Goal: Book appointment/travel/reservation

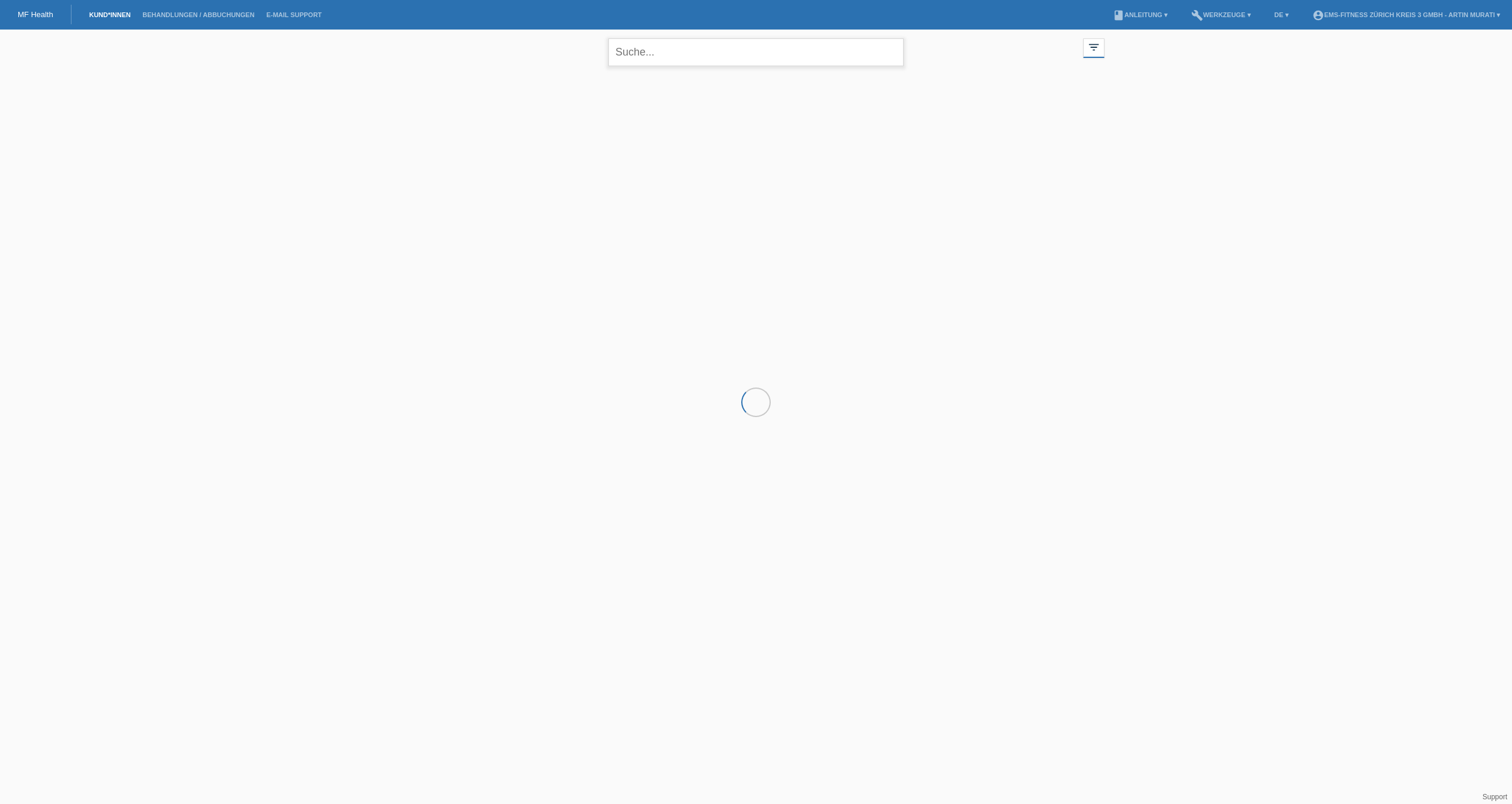
click at [655, 59] on input "text" at bounding box center [755, 52] width 295 height 28
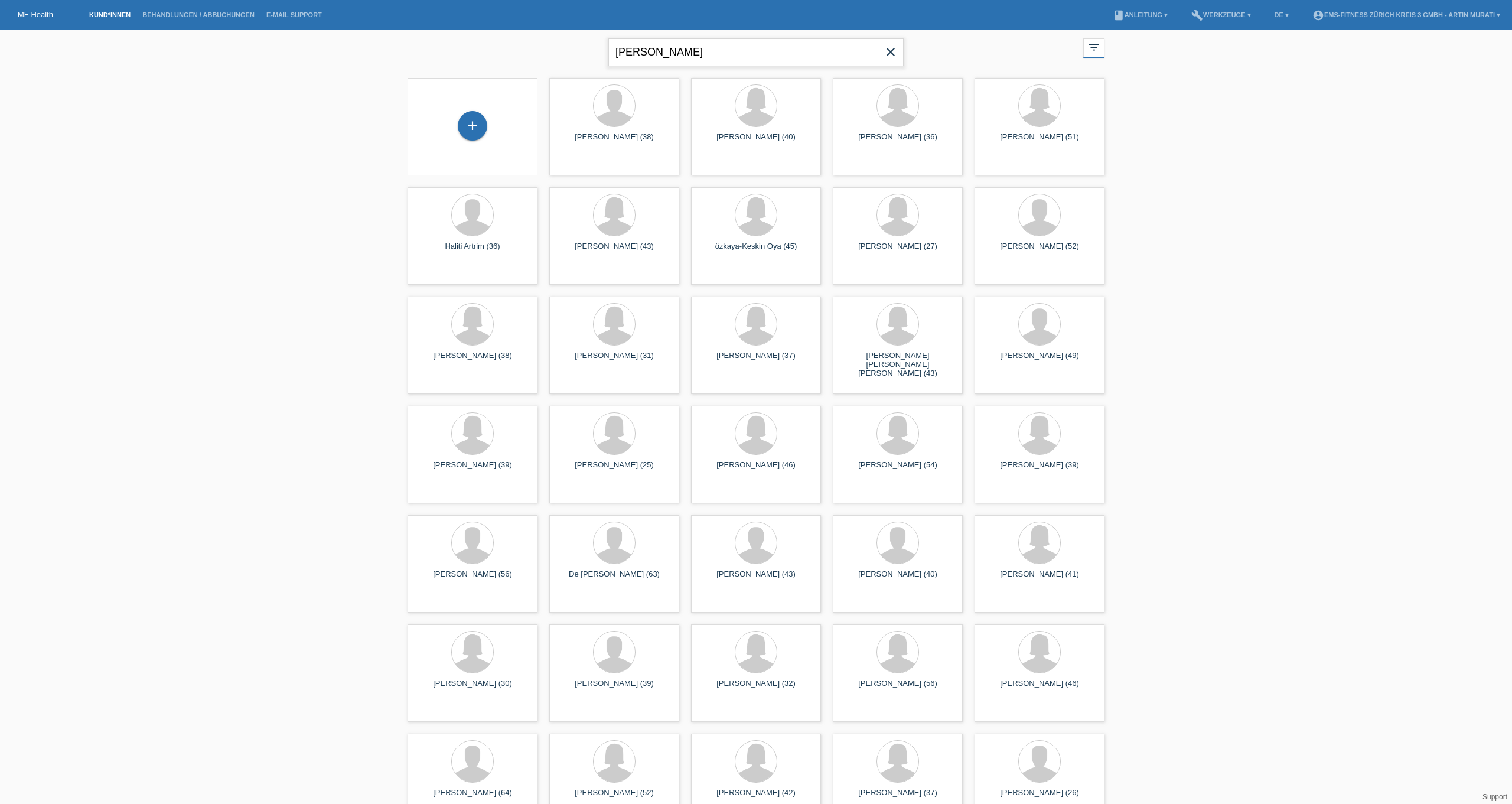
type input "viktoria"
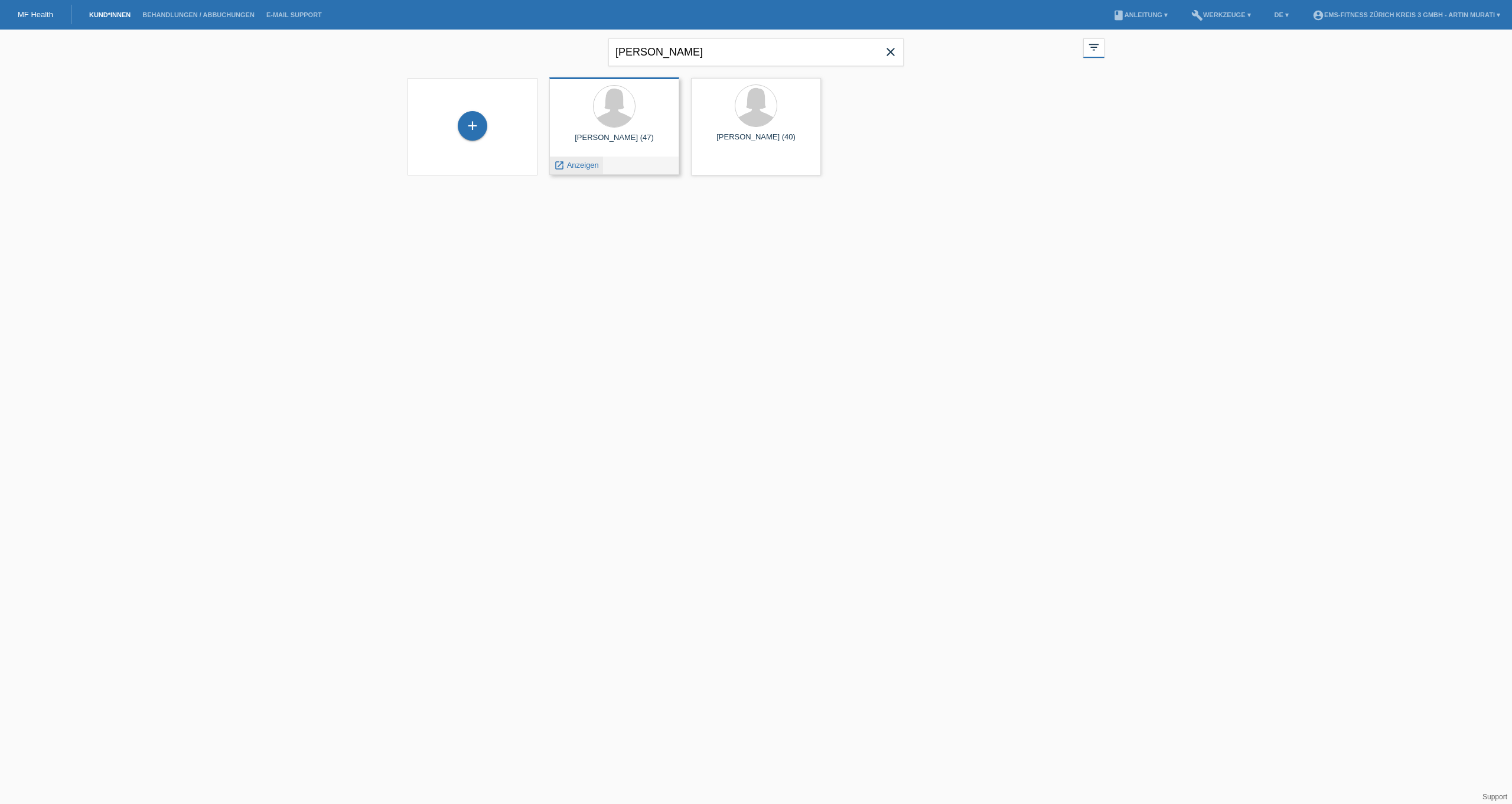
click at [591, 165] on span "Anzeigen" at bounding box center [583, 165] width 32 height 9
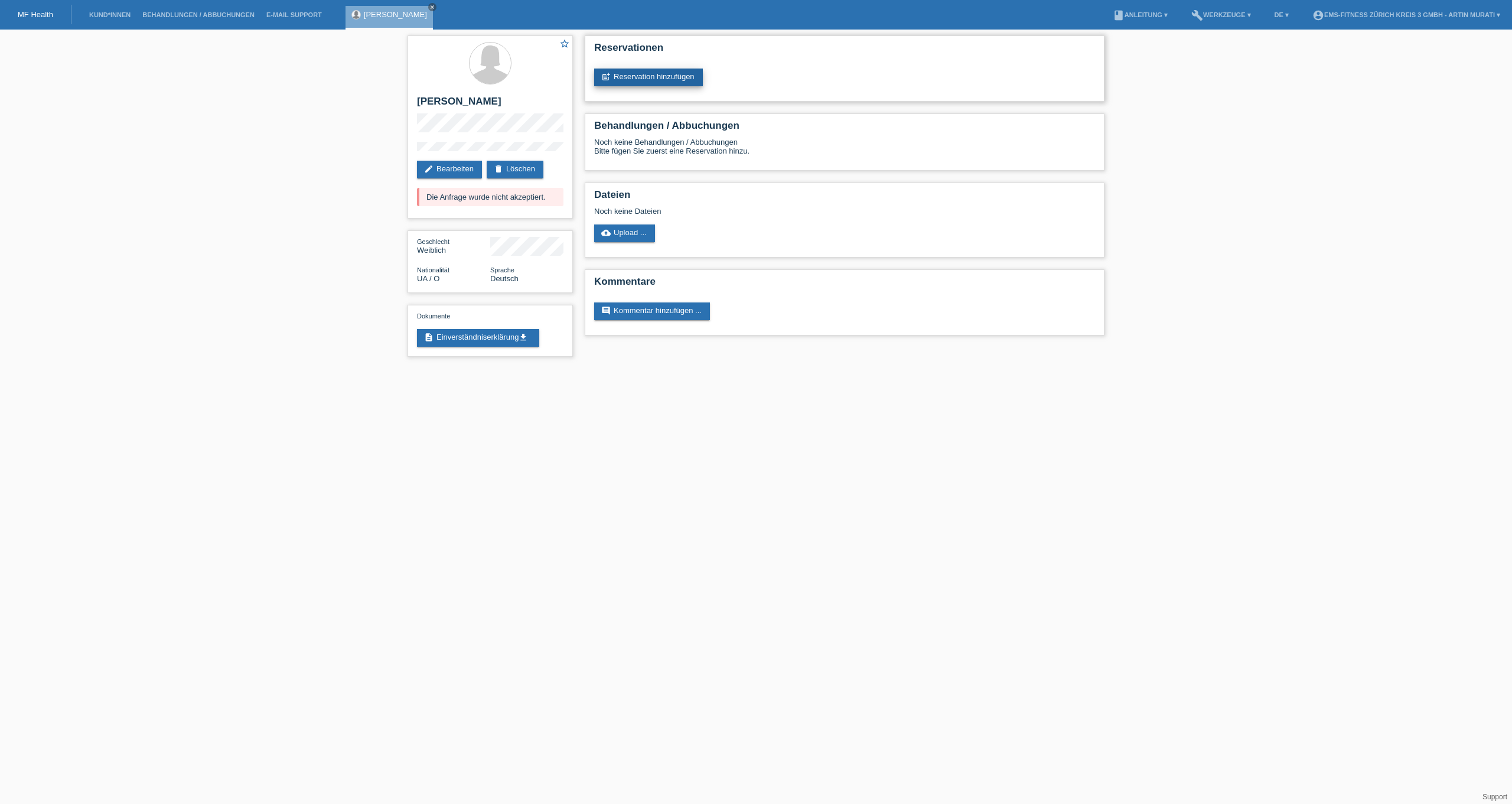
click at [645, 78] on link "post_add Reservation hinzufügen" at bounding box center [648, 77] width 108 height 17
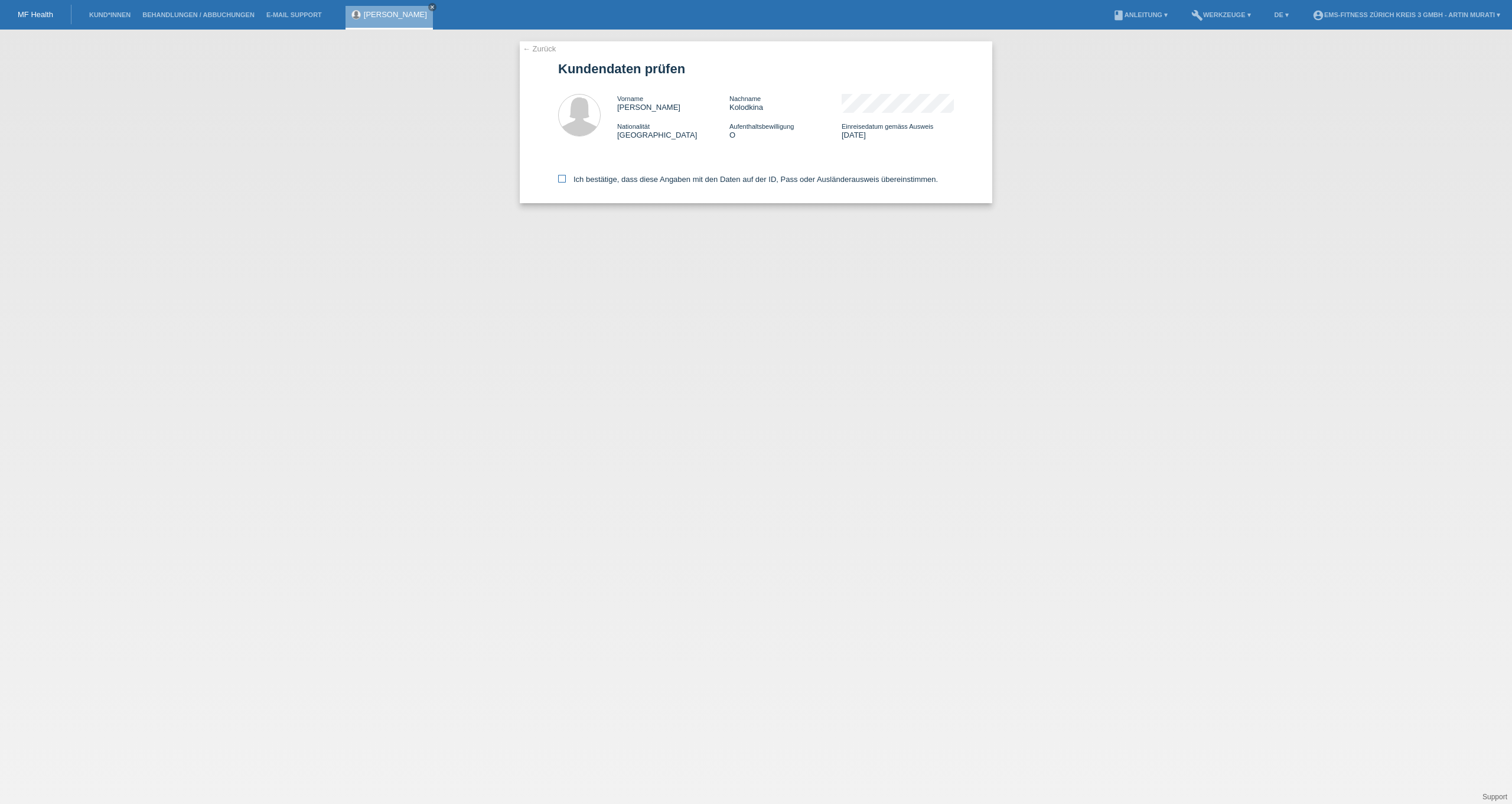
click at [637, 184] on label "Ich bestätige, dass diese Angaben mit den Daten auf der ID, Pass oder Ausländer…" at bounding box center [748, 179] width 380 height 9
click at [566, 183] on input "Ich bestätige, dass diese Angaben mit den Daten auf der ID, Pass oder Ausländer…" at bounding box center [562, 178] width 7 height 7
checkbox input "true"
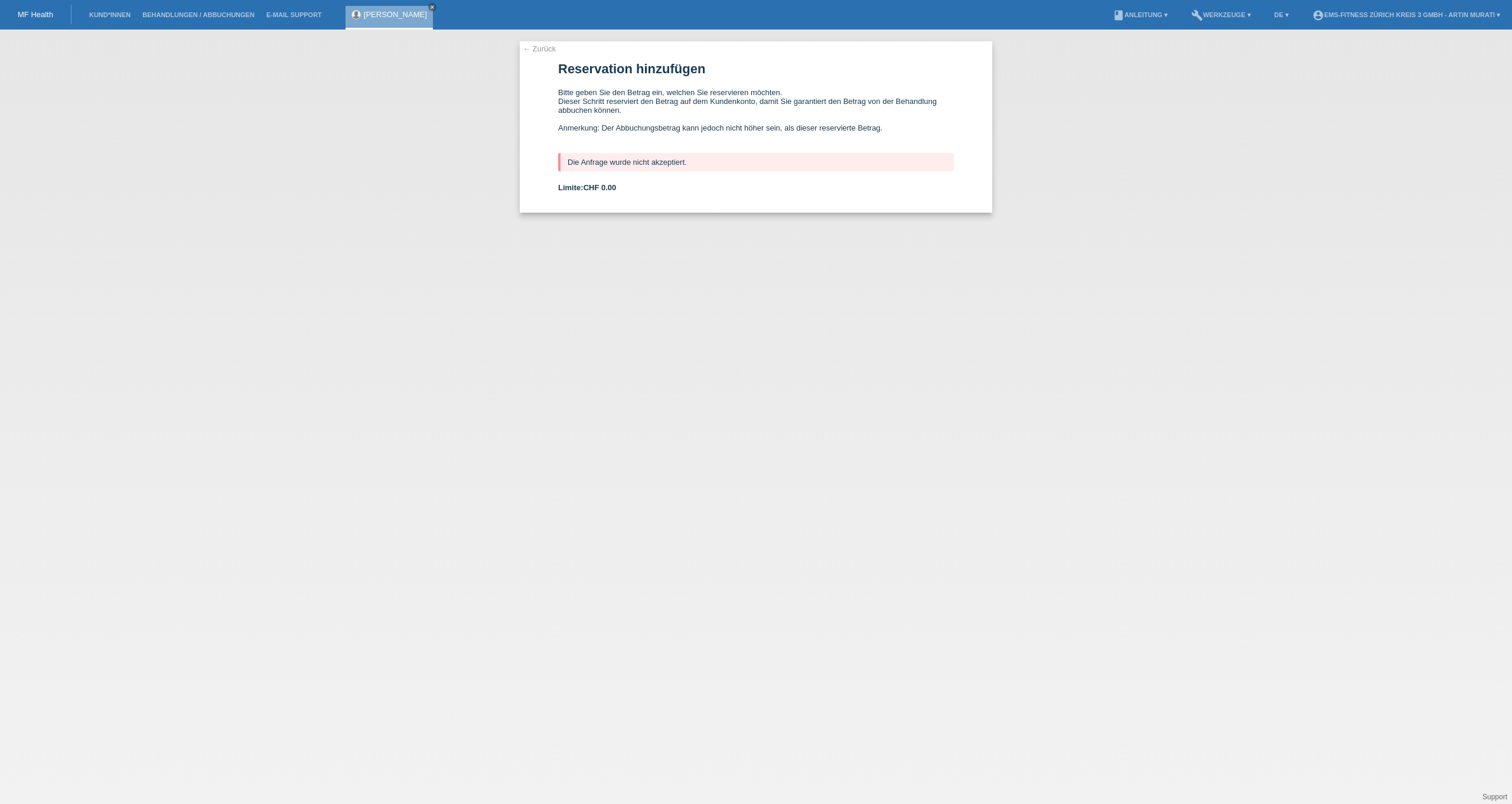
click at [371, 20] on div "Viktoria Kolodkina close" at bounding box center [390, 17] width 88 height 24
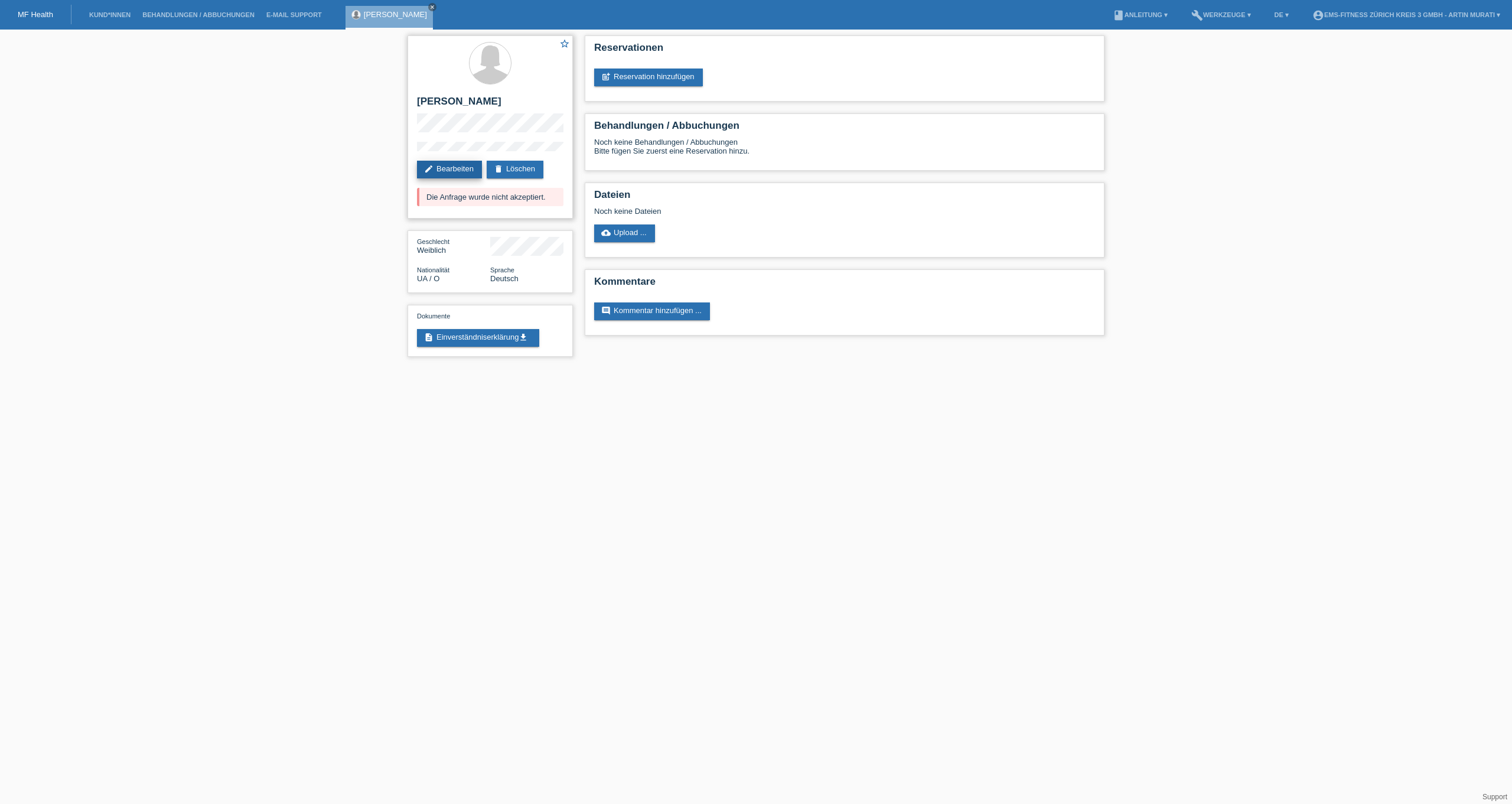
click at [462, 163] on link "edit Bearbeiten" at bounding box center [449, 169] width 65 height 17
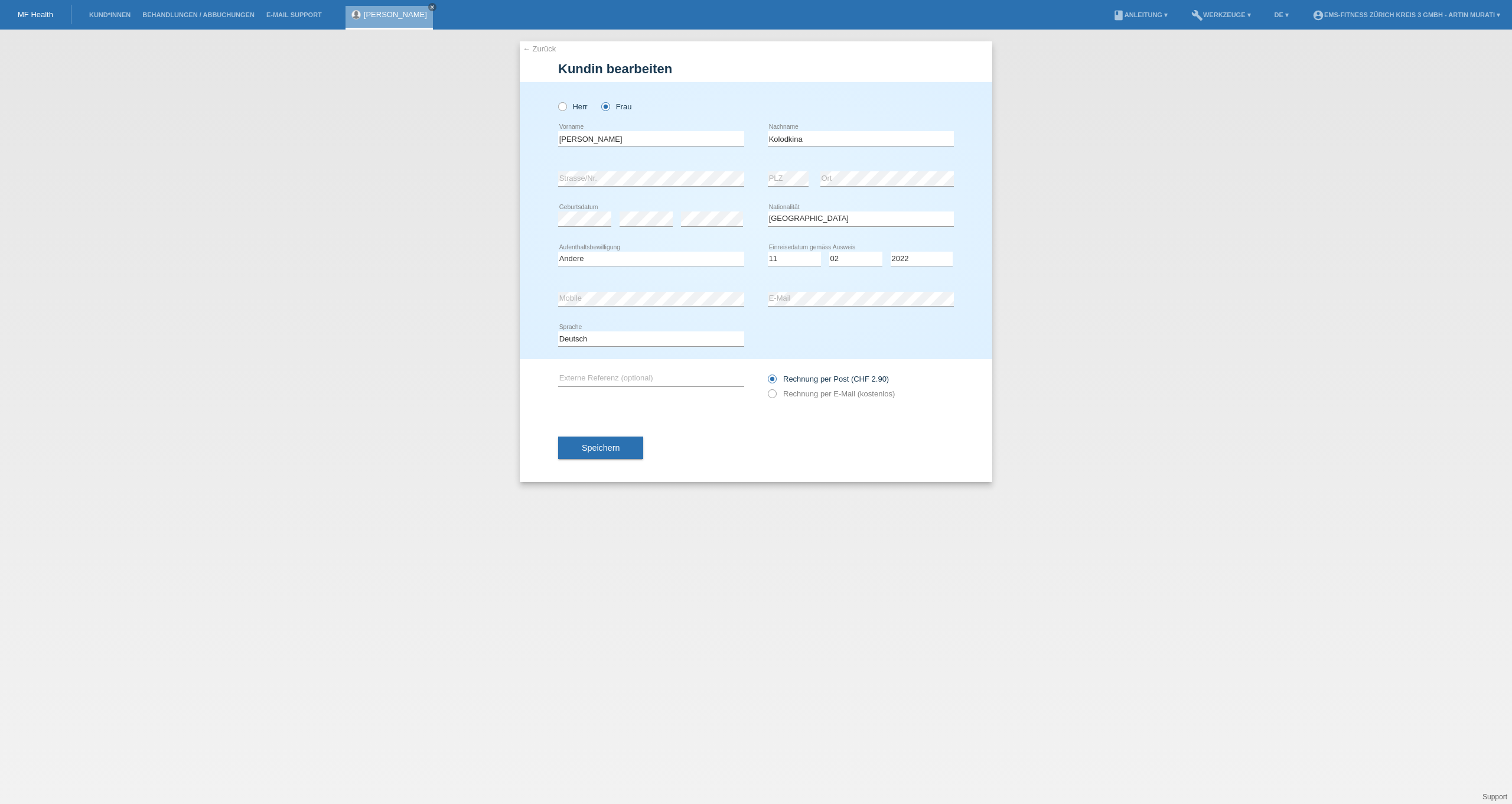
select select "UA"
select select "O"
select select "11"
select select "02"
select select "2022"
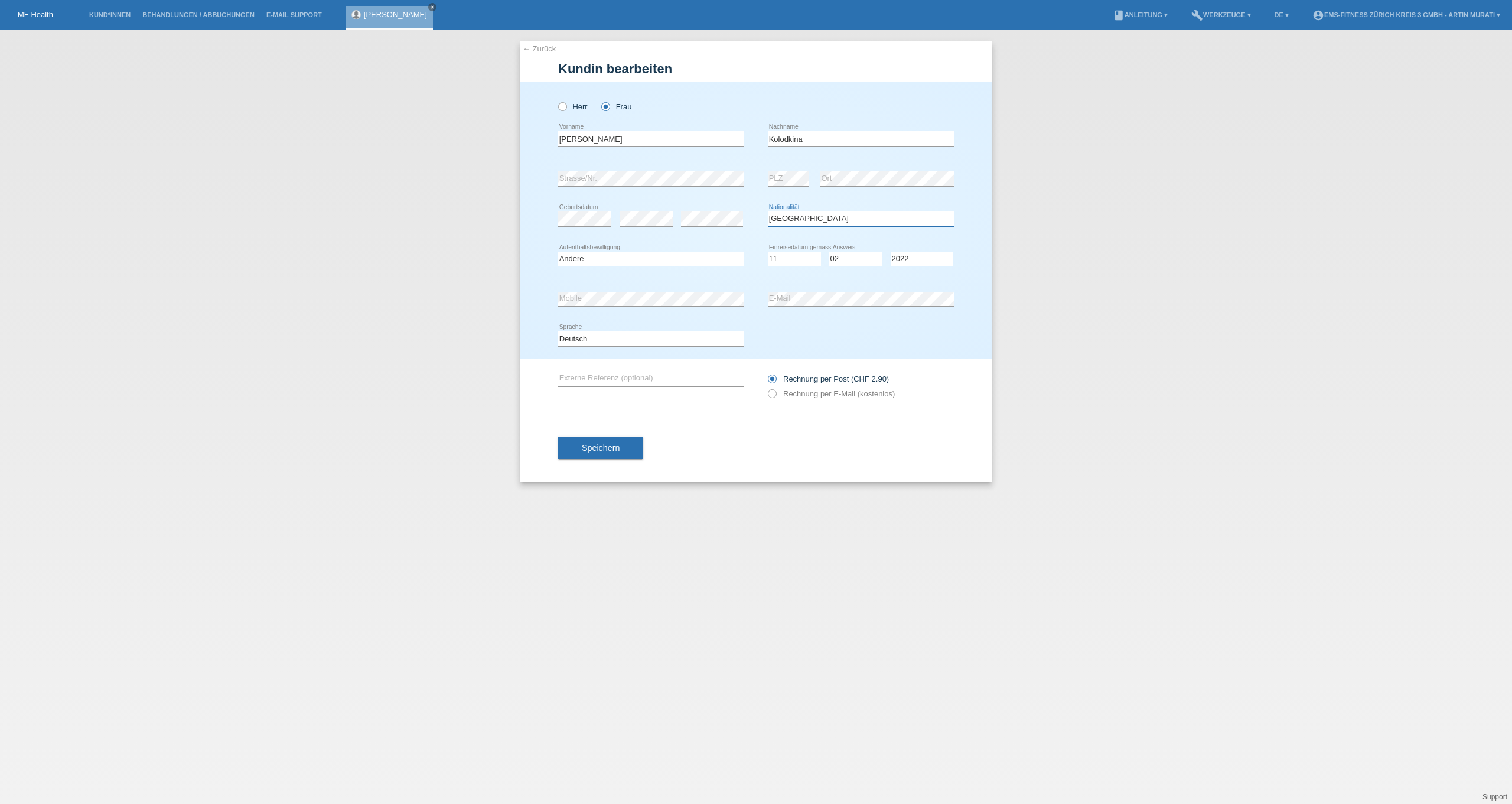
click at [814, 219] on select "Bitte auswählen... Schweiz Deutschland Liechtenstein Österreich ------------ Af…" at bounding box center [860, 218] width 186 height 14
select select "CH"
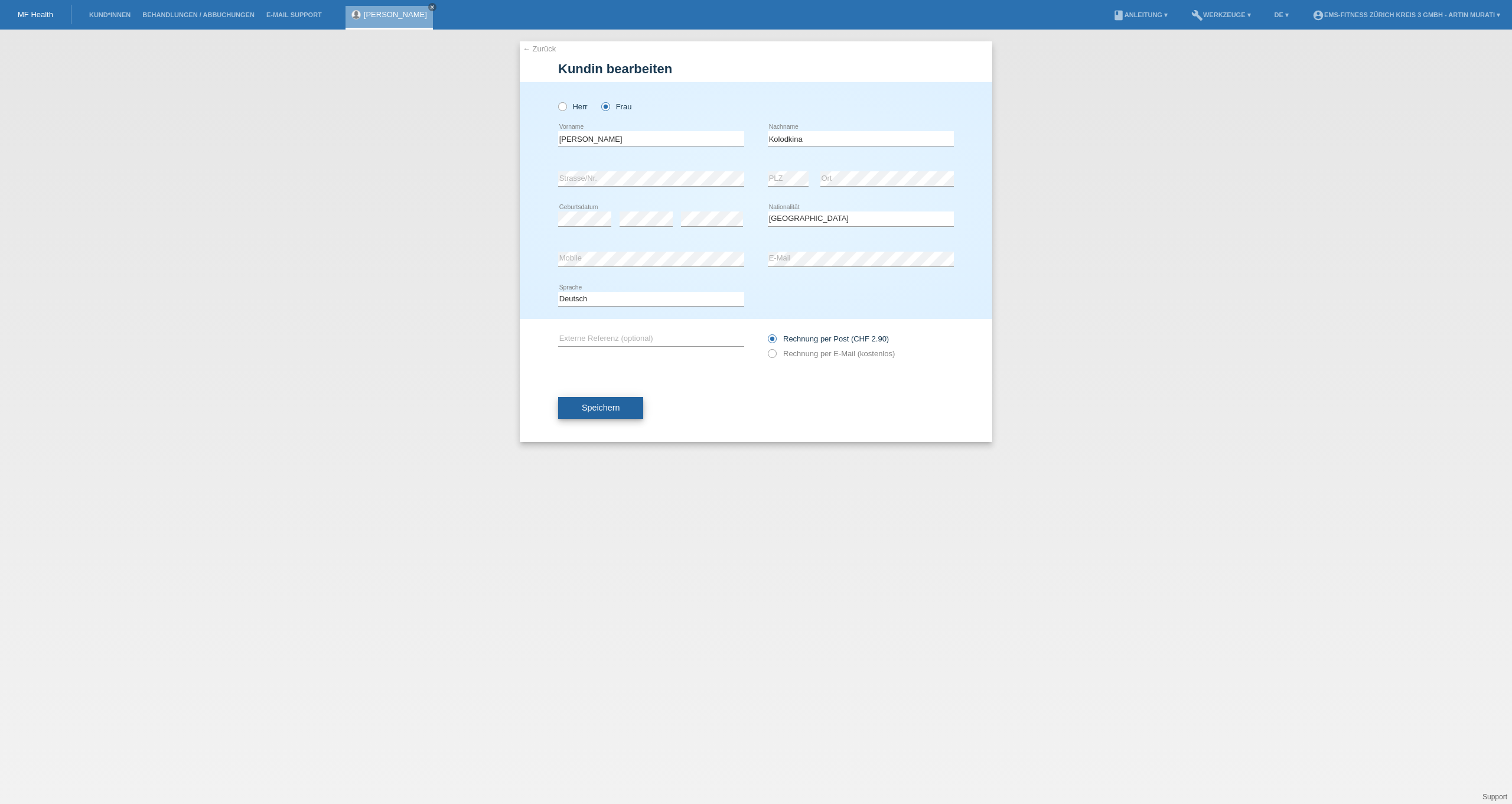
click at [601, 409] on span "Speichern" at bounding box center [600, 407] width 38 height 9
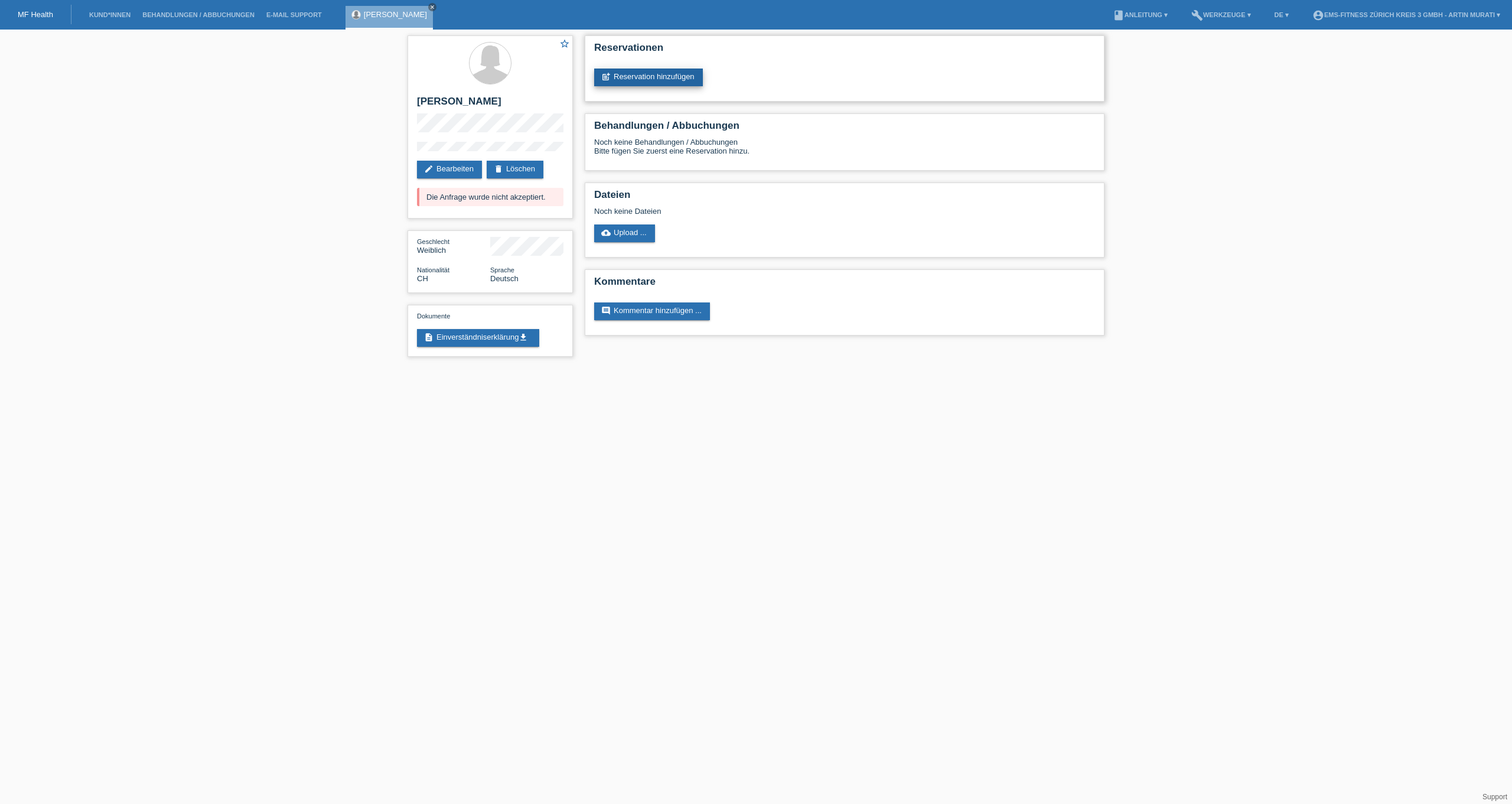
click at [654, 76] on link "post_add Reservation hinzufügen" at bounding box center [648, 77] width 108 height 17
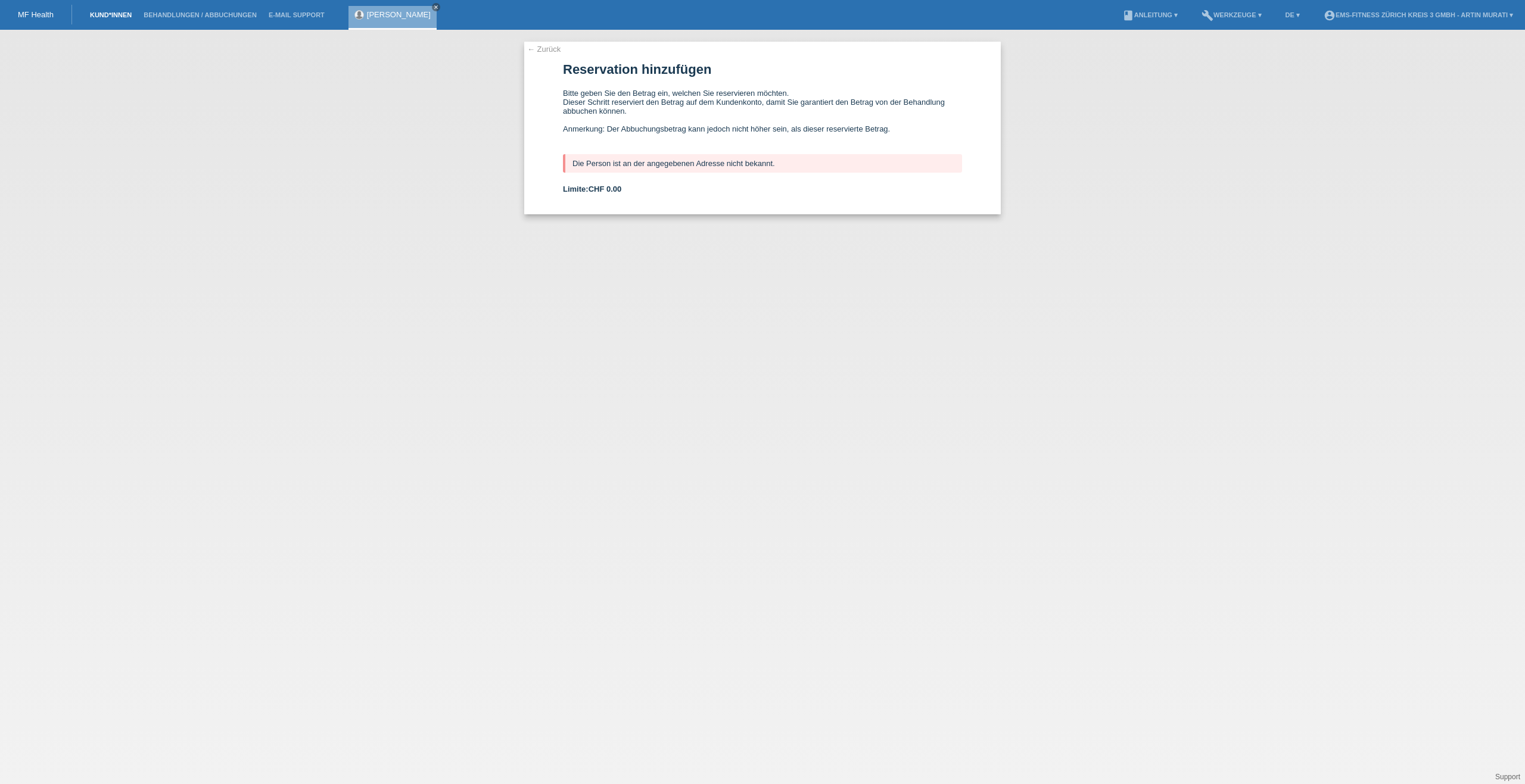
click at [118, 15] on link "Kund*innen" at bounding box center [111, 15] width 53 height 8
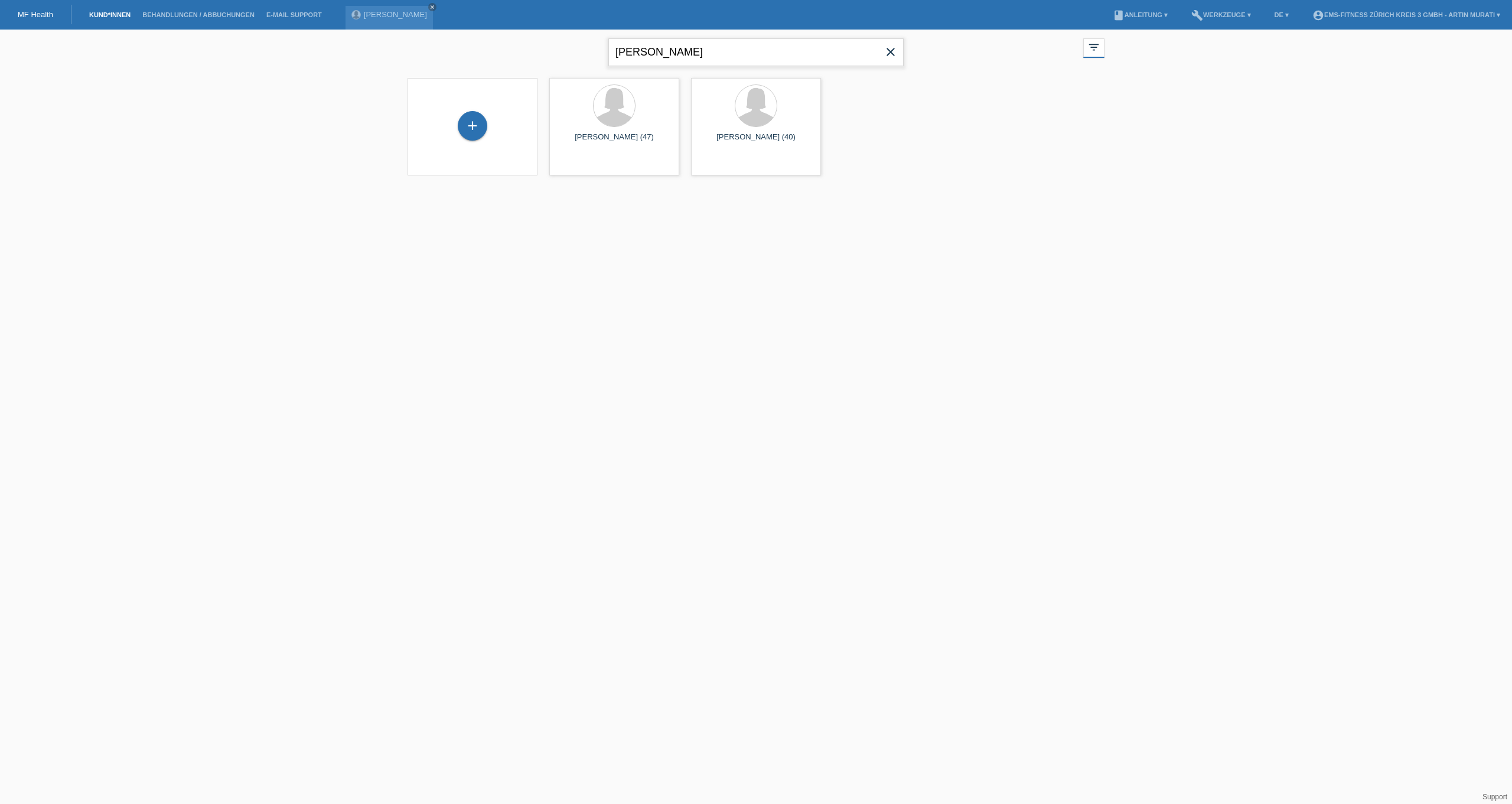
drag, startPoint x: 673, startPoint y: 45, endPoint x: 528, endPoint y: 34, distance: 145.4
click at [528, 34] on div "[PERSON_NAME] close filter_list view_module Alle Kund*innen anzeigen star Marki…" at bounding box center [756, 50] width 709 height 42
drag, startPoint x: 677, startPoint y: 58, endPoint x: 459, endPoint y: 57, distance: 218.0
click at [459, 57] on div "viktoria close filter_list view_module Alle Kund*innen anzeigen star Markierte …" at bounding box center [756, 50] width 709 height 42
type input "gleice"
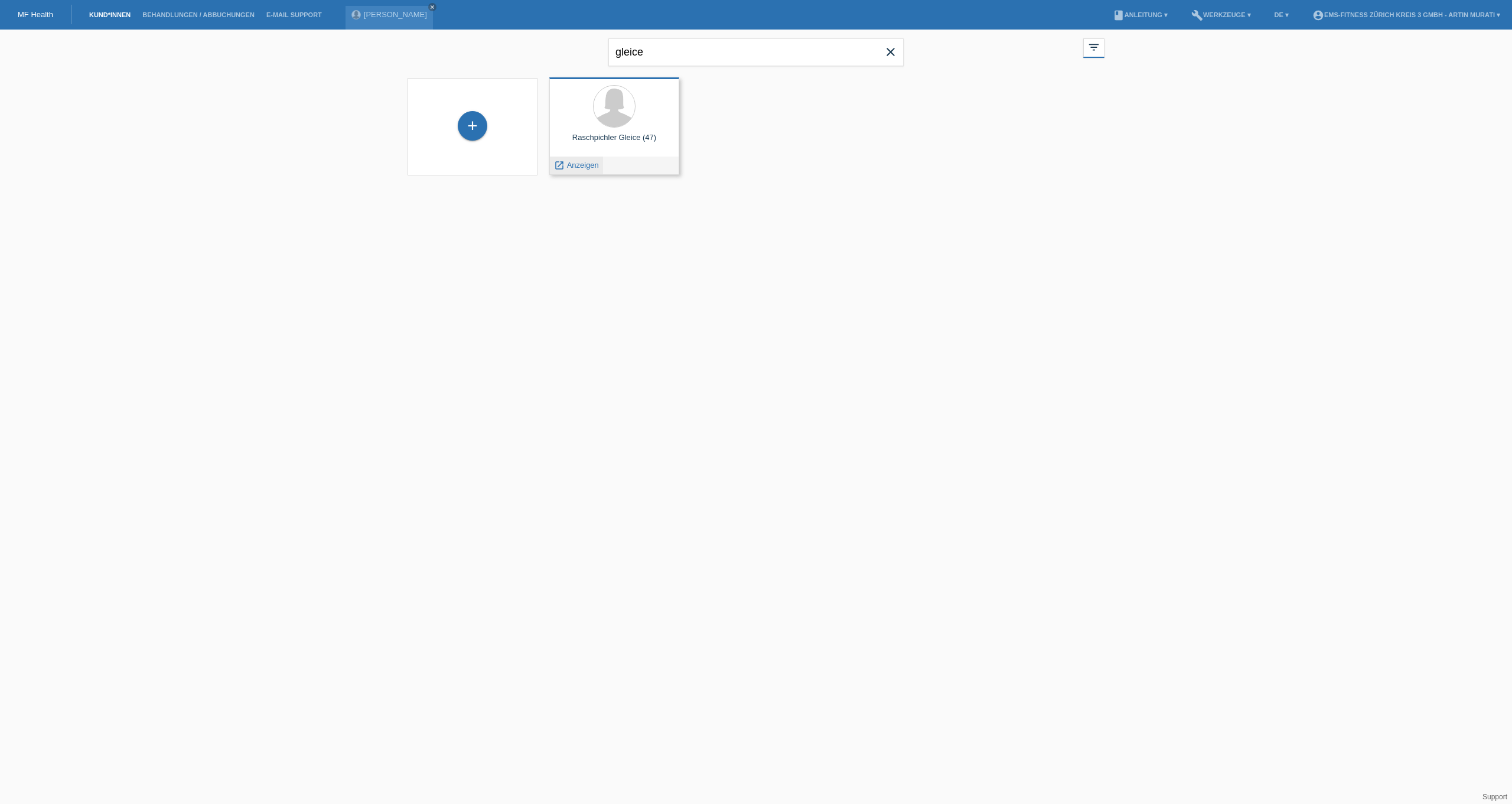
click at [585, 163] on span "Anzeigen" at bounding box center [583, 165] width 32 height 9
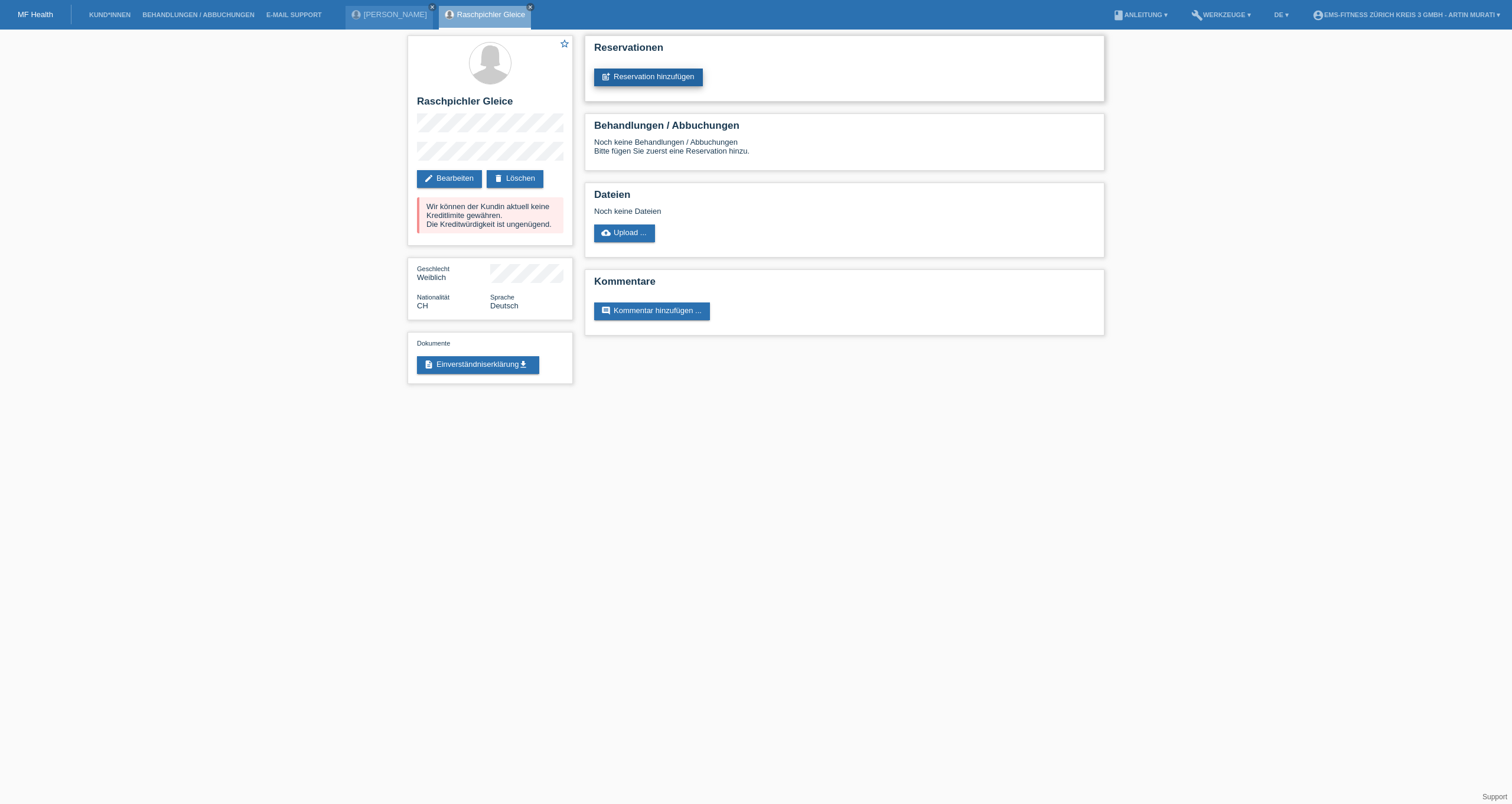
click at [647, 73] on link "post_add Reservation hinzufügen" at bounding box center [648, 77] width 108 height 17
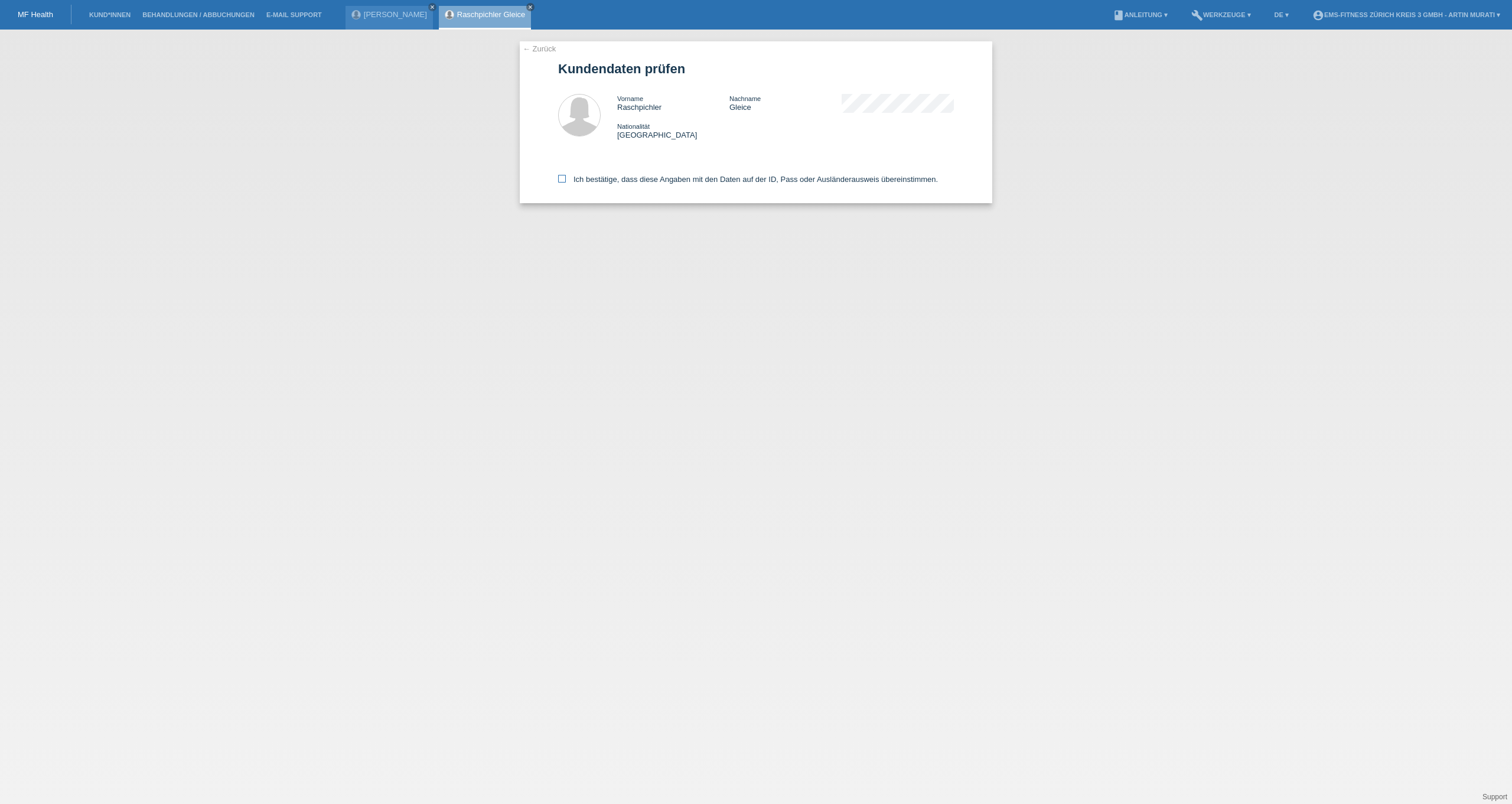
click at [561, 181] on icon at bounding box center [562, 178] width 7 height 7
click at [561, 181] on input "Ich bestätige, dass diese Angaben mit den Daten auf der ID, Pass oder Ausländer…" at bounding box center [562, 178] width 7 height 7
checkbox input "true"
